Goal: Information Seeking & Learning: Compare options

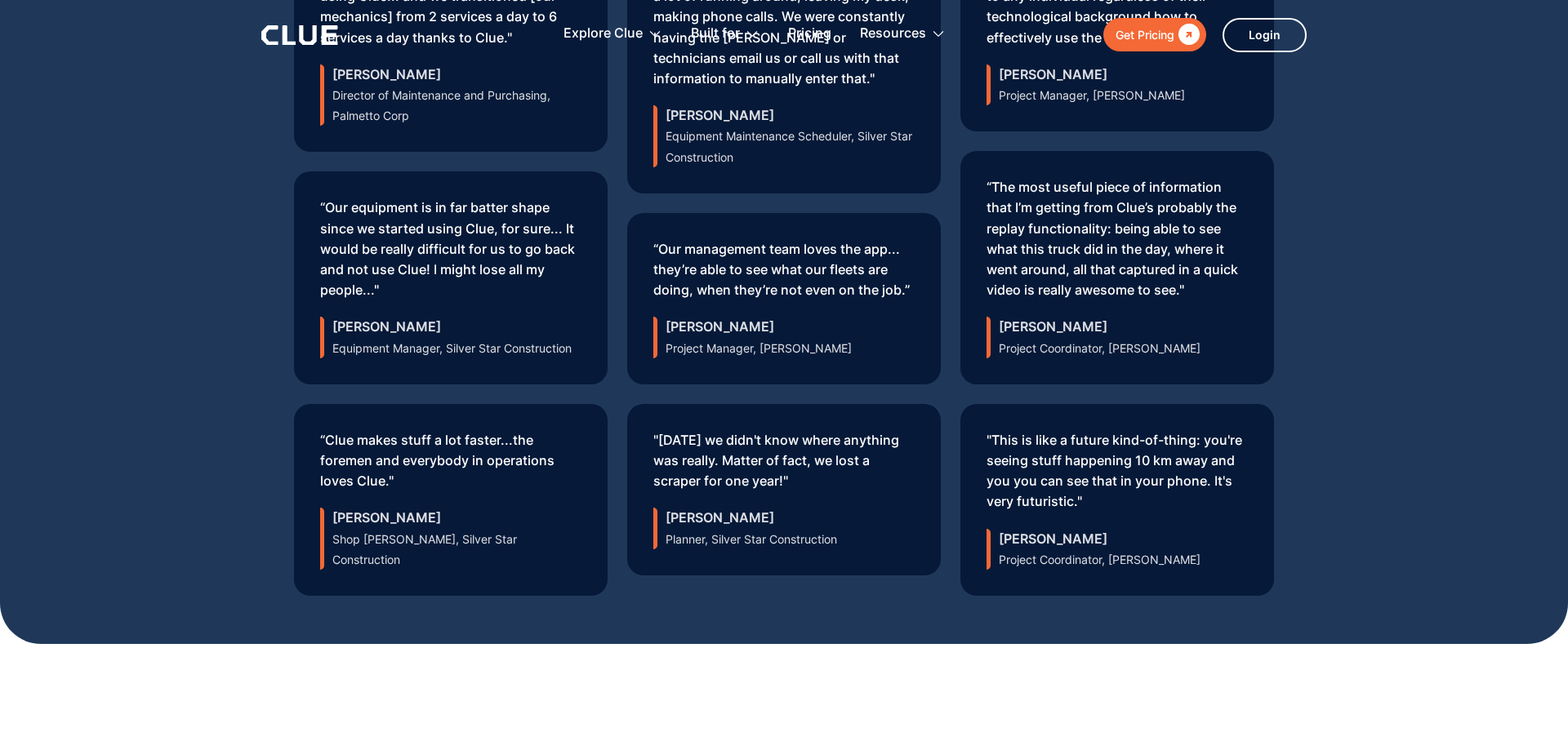
scroll to position [5829, 0]
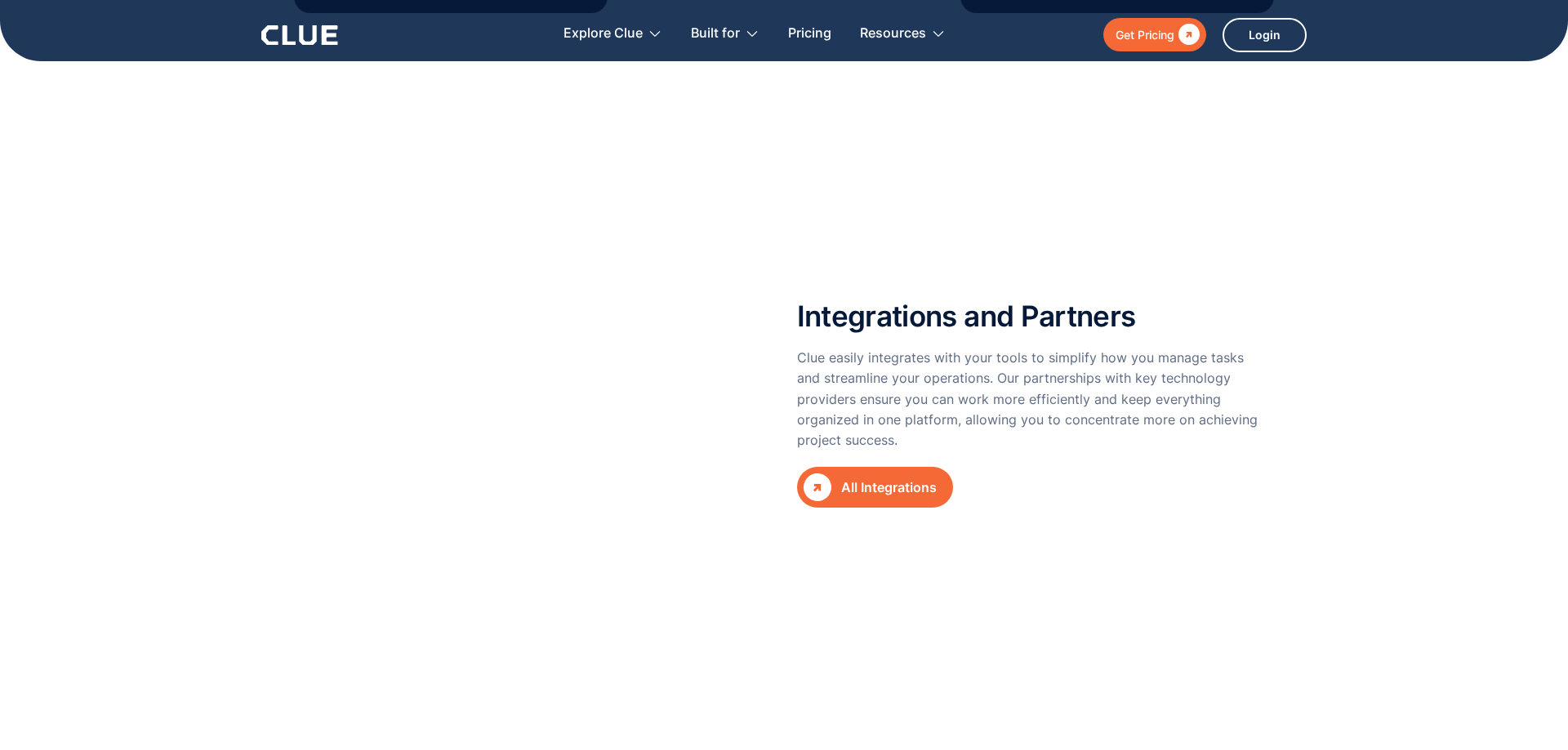
click at [860, 478] on div "All Integrations" at bounding box center [889, 488] width 96 height 20
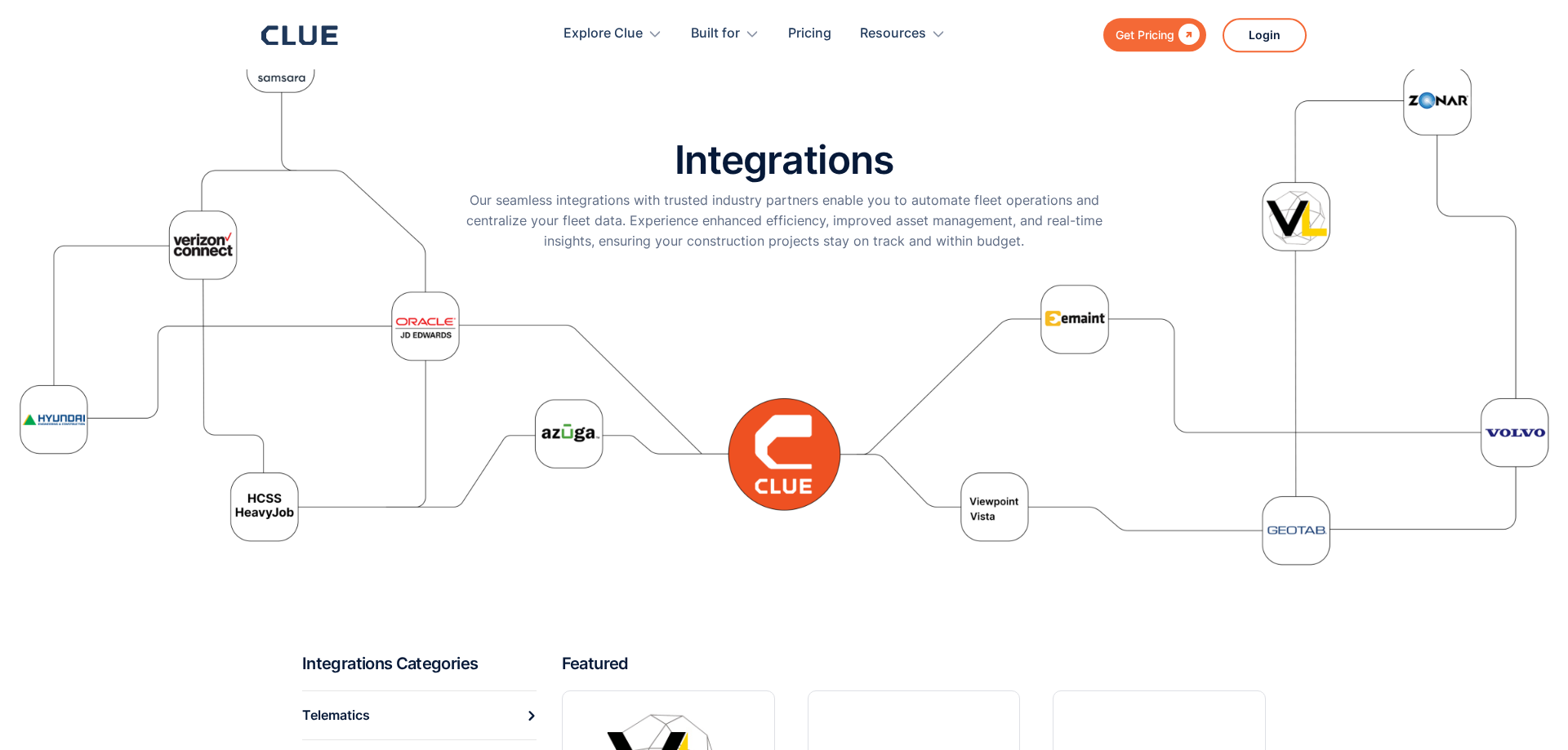
scroll to position [333, 0]
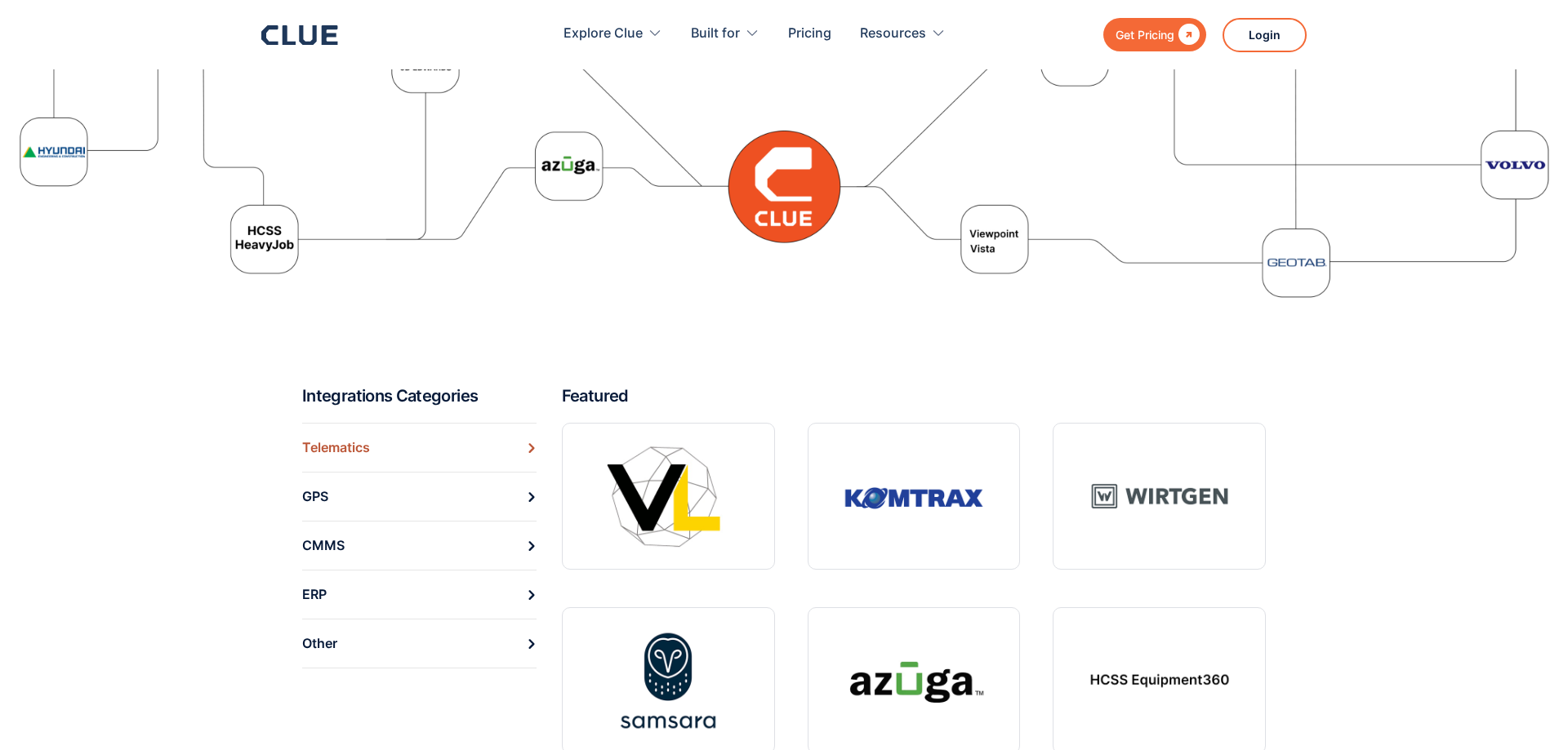
click at [387, 449] on link "Telematics" at bounding box center [419, 447] width 235 height 49
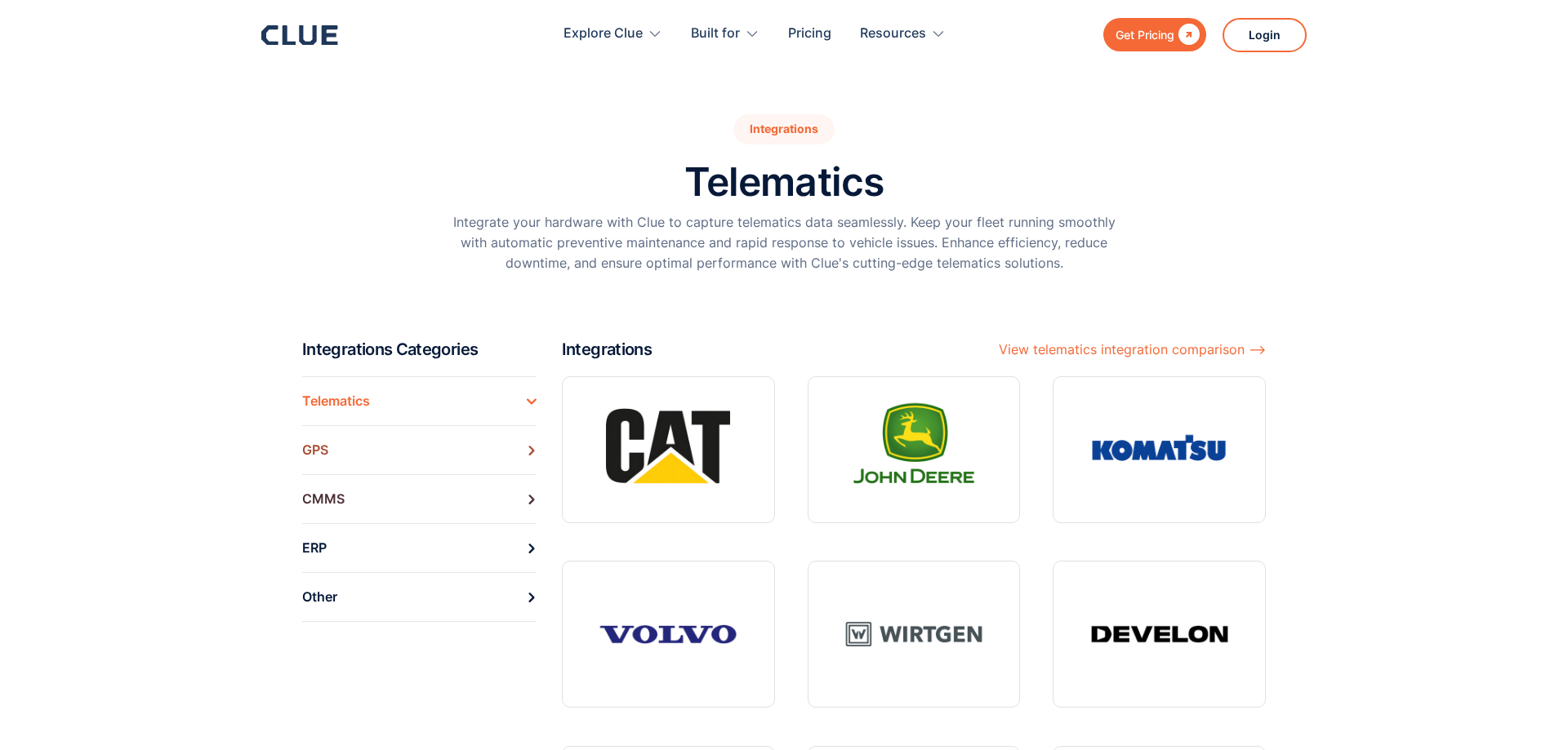
click at [393, 444] on link "GPS" at bounding box center [419, 450] width 235 height 49
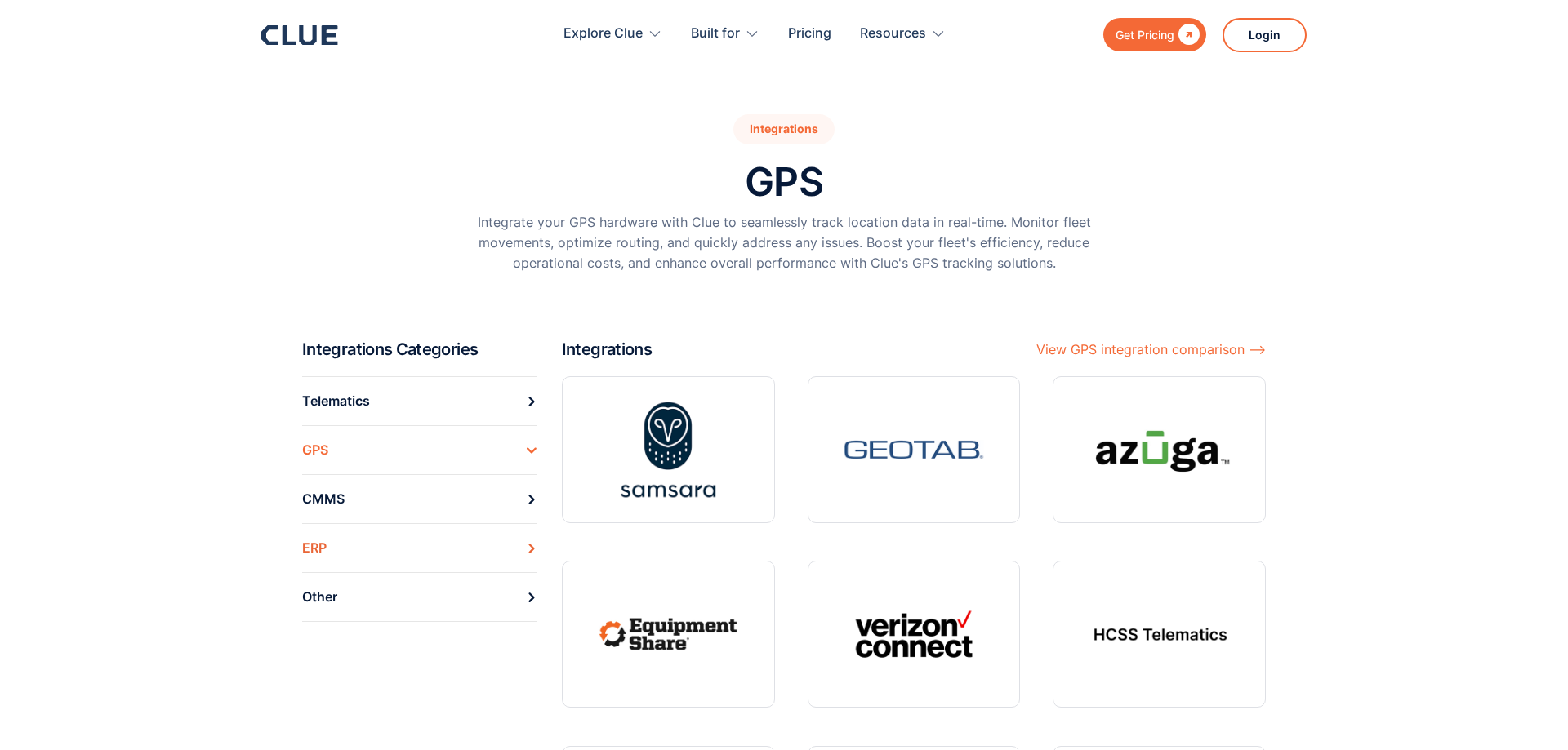
click at [356, 544] on link "ERP" at bounding box center [419, 547] width 235 height 49
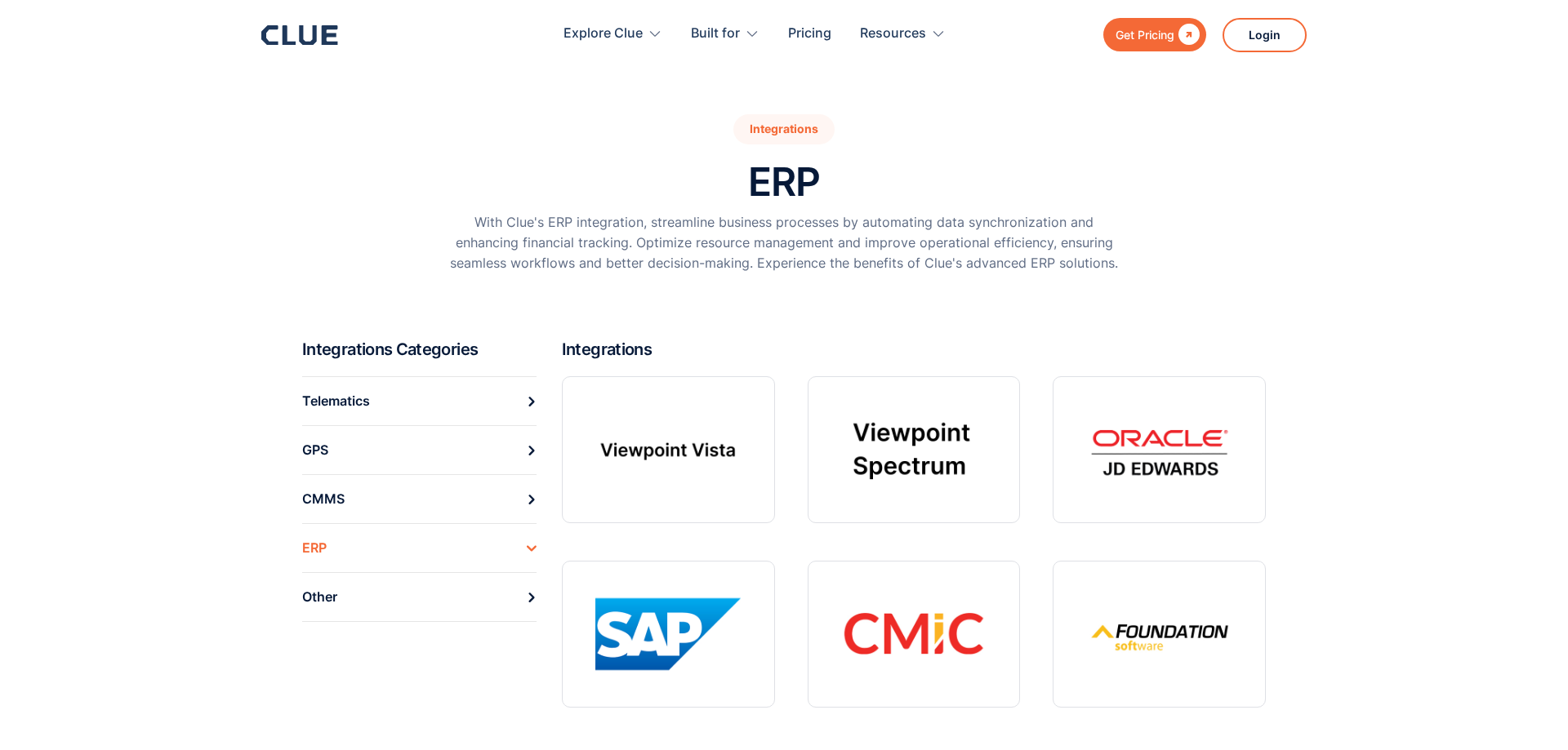
click at [164, 449] on section "Integrations Categories Telematics GPS CMMS ERP Other Integrations" at bounding box center [784, 546] width 1568 height 415
click at [317, 402] on div "Telematics" at bounding box center [335, 401] width 68 height 25
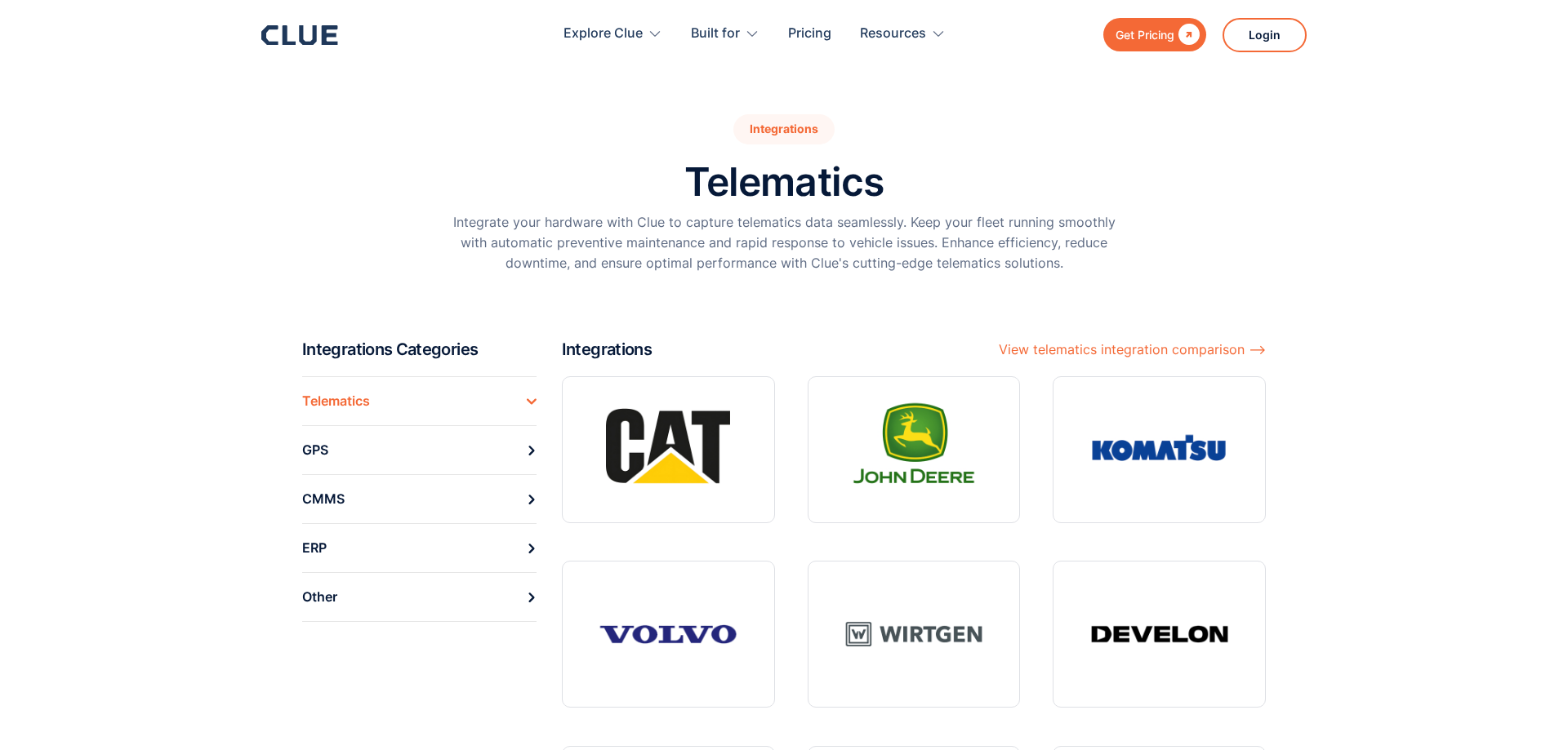
click at [427, 354] on h2 "Integrations Categories" at bounding box center [425, 349] width 247 height 21
click at [1165, 353] on div "View telematics integration comparison ⟶" at bounding box center [1132, 349] width 267 height 20
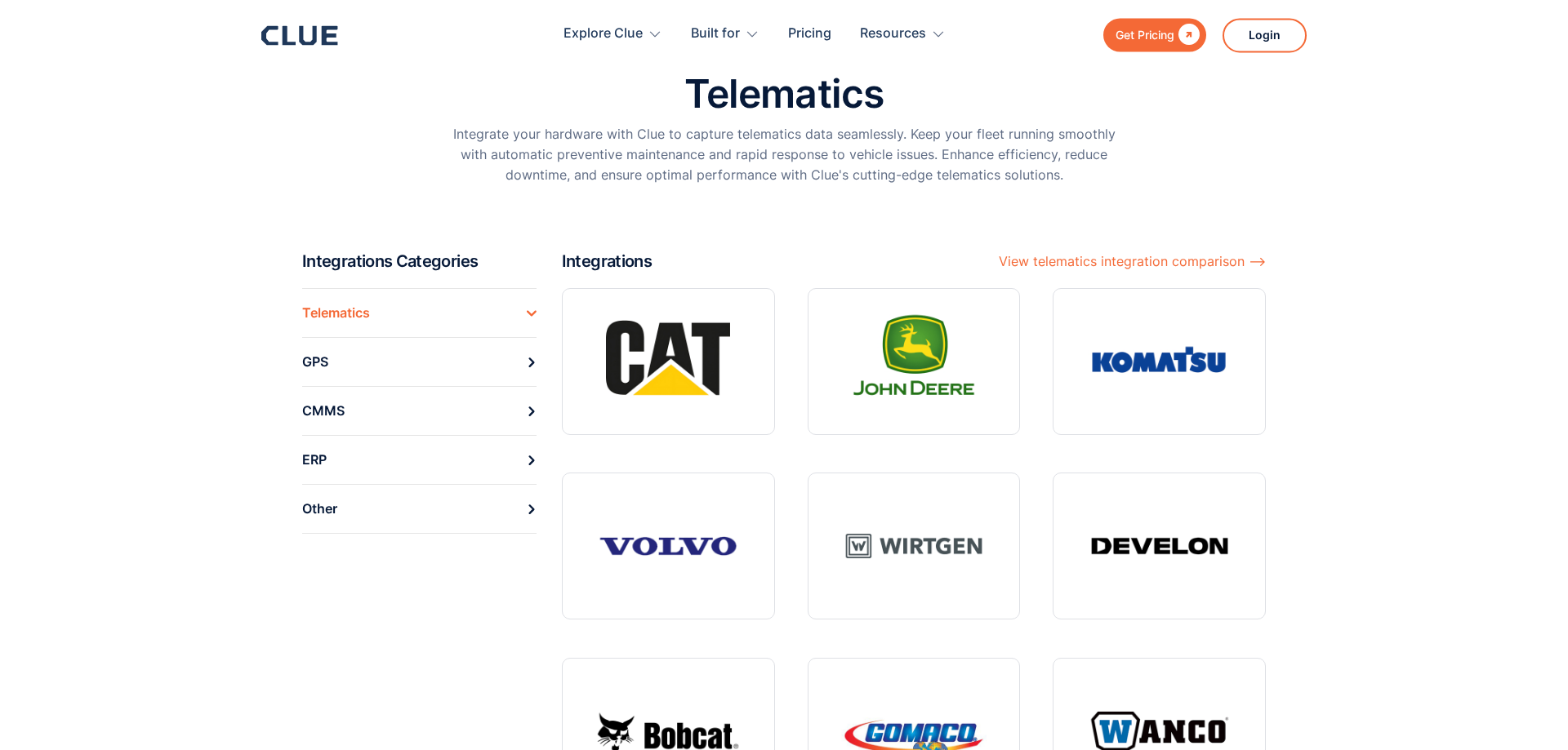
scroll to position [167, 0]
